Goal: Information Seeking & Learning: Learn about a topic

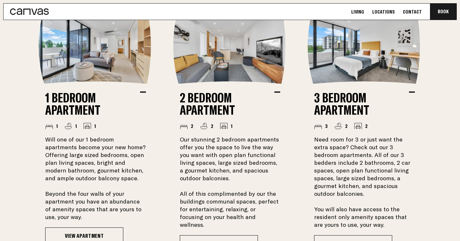
scroll to position [480, 0]
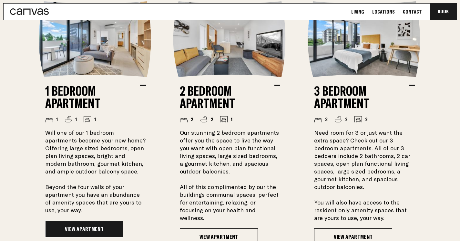
click at [92, 236] on link "View Apartment" at bounding box center [84, 229] width 78 height 17
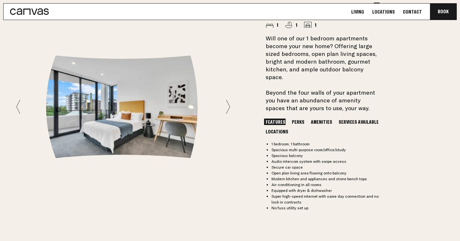
scroll to position [485, 0]
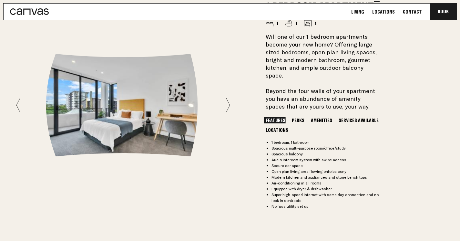
click at [226, 107] on icon at bounding box center [228, 105] width 4 height 15
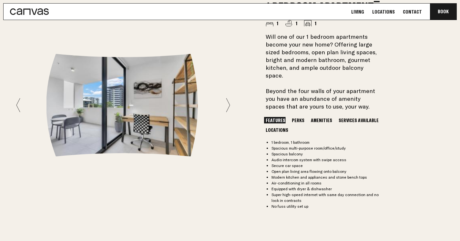
click at [227, 106] on icon at bounding box center [228, 105] width 4 height 14
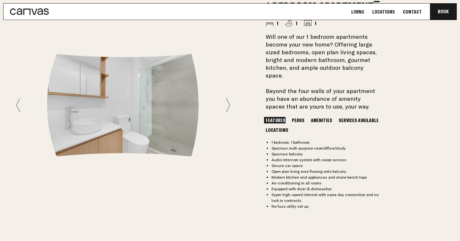
click at [227, 106] on icon at bounding box center [228, 105] width 4 height 14
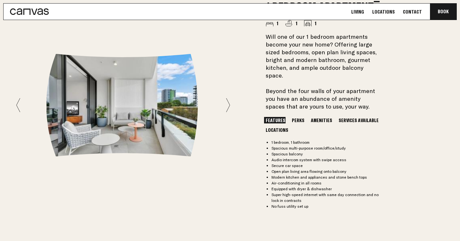
click at [227, 106] on icon at bounding box center [228, 105] width 4 height 14
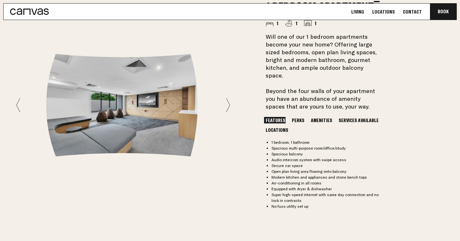
click at [227, 106] on icon at bounding box center [228, 105] width 4 height 14
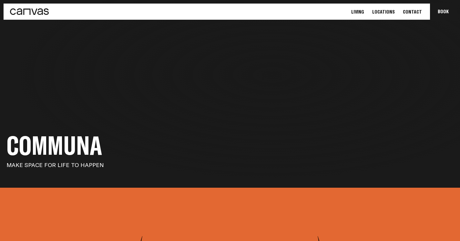
scroll to position [0, 0]
